Goal: Find specific page/section: Find specific page/section

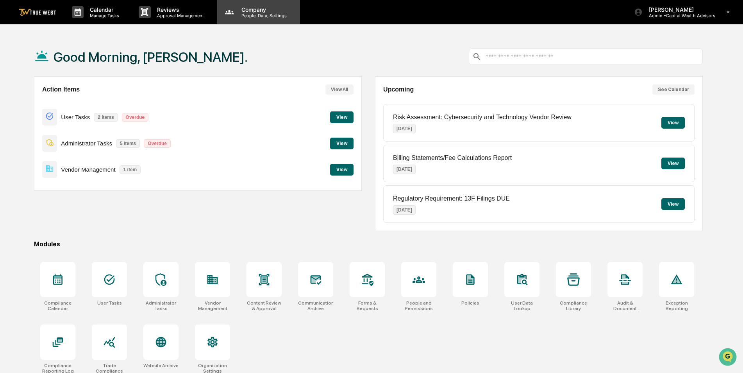
click at [258, 9] on p "Company" at bounding box center [262, 9] width 55 height 7
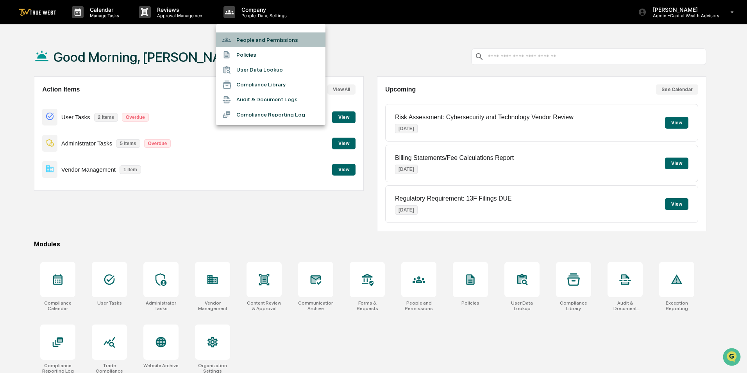
click at [255, 36] on li "People and Permissions" at bounding box center [270, 39] width 109 height 15
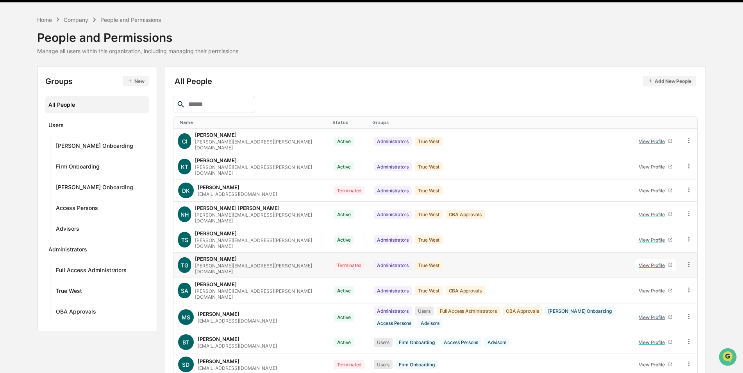
scroll to position [44, 0]
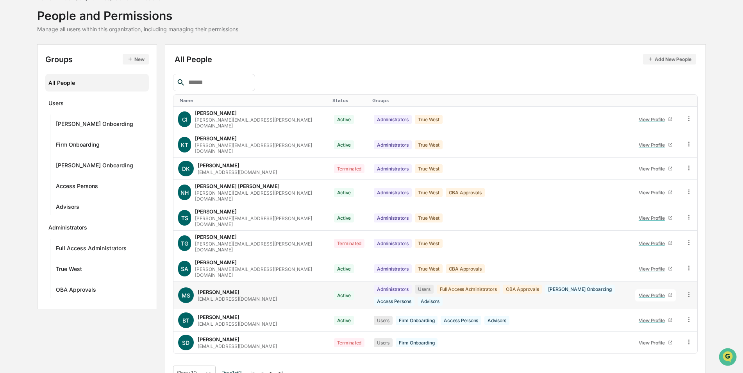
click at [672, 293] on icon at bounding box center [670, 295] width 4 height 4
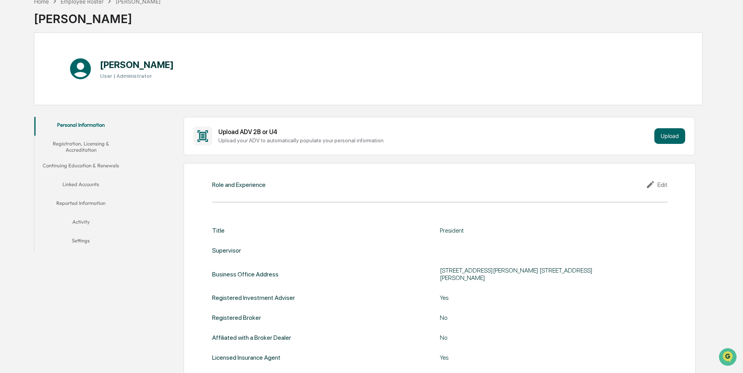
click at [81, 183] on button "Linked Accounts" at bounding box center [80, 185] width 93 height 19
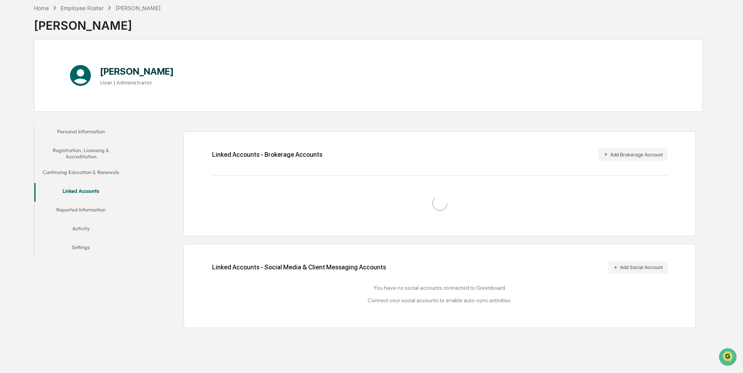
scroll to position [44, 0]
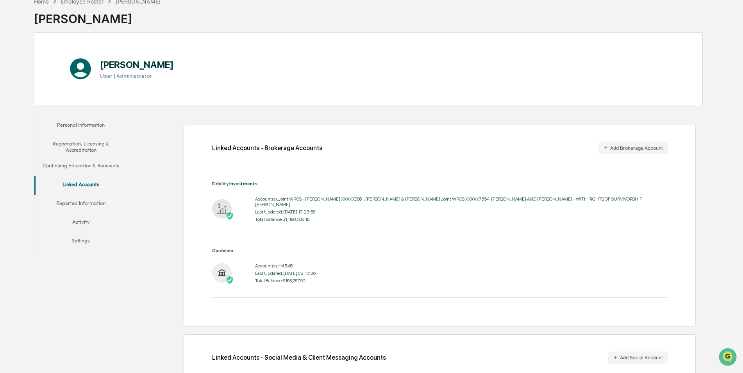
click at [326, 32] on div "Home Employee Roster [PERSON_NAME] [PERSON_NAME]" at bounding box center [368, 12] width 669 height 39
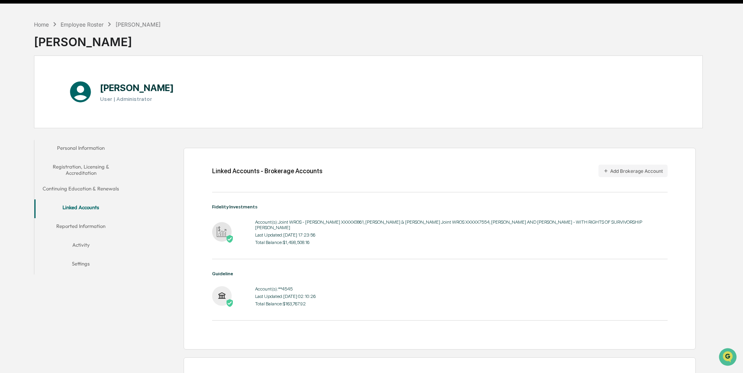
scroll to position [0, 0]
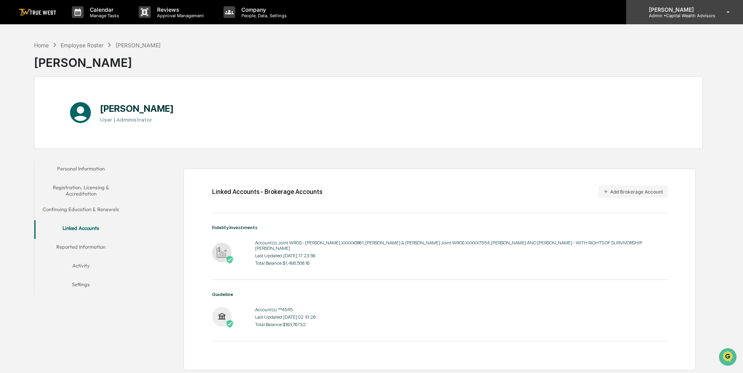
click at [696, 16] on p "Admin • Capital Wealth Advisors" at bounding box center [679, 15] width 73 height 5
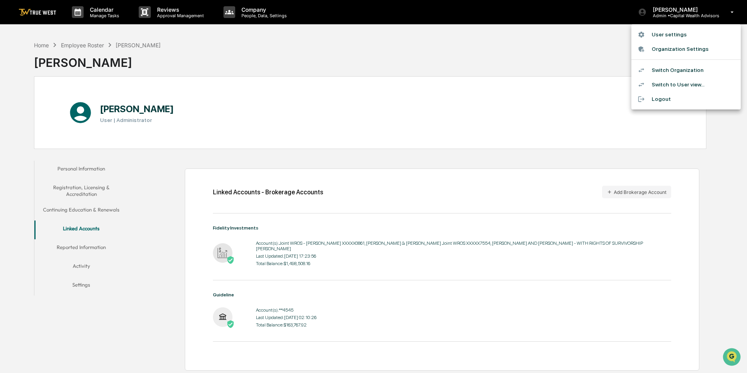
click at [685, 67] on li "Switch Organization" at bounding box center [685, 70] width 109 height 14
